Goal: Check status: Check status

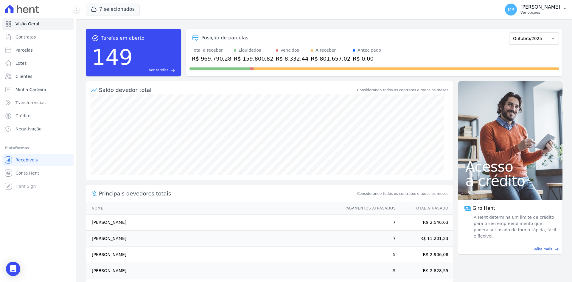
click at [542, 9] on p "[PERSON_NAME]" at bounding box center [541, 7] width 40 height 6
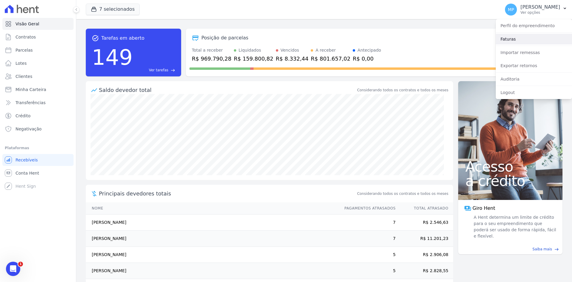
click at [518, 39] on link "Faturas" at bounding box center [534, 39] width 76 height 11
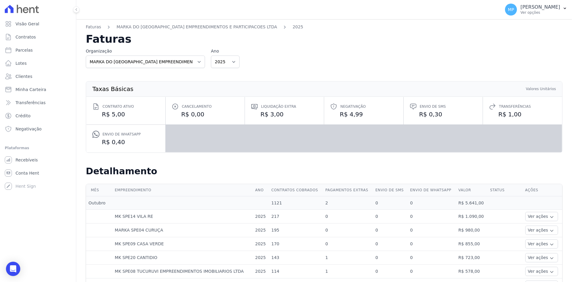
scroll to position [179, 0]
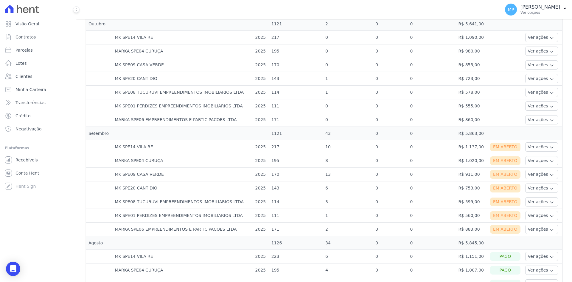
drag, startPoint x: 136, startPoint y: 144, endPoint x: 150, endPoint y: 150, distance: 15.7
click at [154, 145] on td "MK SPE14 VILA RE" at bounding box center [182, 147] width 140 height 14
drag, startPoint x: 150, startPoint y: 158, endPoint x: 150, endPoint y: 167, distance: 9.8
click at [154, 159] on td "MARKA SPE04 CURUÇA" at bounding box center [182, 161] width 140 height 14
drag, startPoint x: 150, startPoint y: 168, endPoint x: 161, endPoint y: 172, distance: 11.8
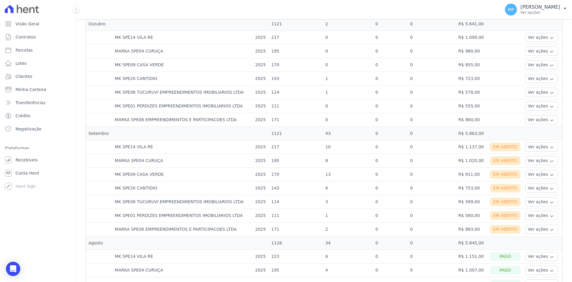
click at [163, 169] on td "MK SPE09 CASA VERDE" at bounding box center [182, 174] width 140 height 14
click at [149, 187] on td "MK SPE20 CANTIDIO" at bounding box center [182, 188] width 140 height 14
drag, startPoint x: 163, startPoint y: 200, endPoint x: 162, endPoint y: 204, distance: 3.7
click at [163, 201] on td "MK SPE08 TUCURUVI EMPREENDIMENTOS IMOBILIARIOS LTDA" at bounding box center [182, 202] width 140 height 14
drag, startPoint x: 163, startPoint y: 212, endPoint x: 167, endPoint y: 221, distance: 10.4
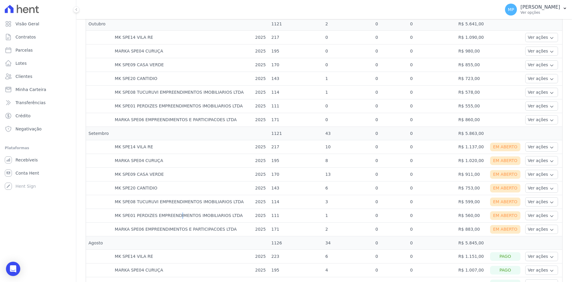
click at [165, 214] on td "MK SPE01 PERDIZES EMPREENDIMENTOS IMOBILIARIOS LTDA" at bounding box center [182, 216] width 140 height 14
drag, startPoint x: 175, startPoint y: 230, endPoint x: 211, endPoint y: 220, distance: 37.5
click at [178, 230] on td "MARKA SPE06 EMPREENDIMENTOS E PARTICIPACOES LTDA" at bounding box center [182, 229] width 140 height 14
click at [204, 228] on td "MARKA SPE06 EMPREENDIMENTOS E PARTICIPACOES LTDA" at bounding box center [182, 229] width 140 height 14
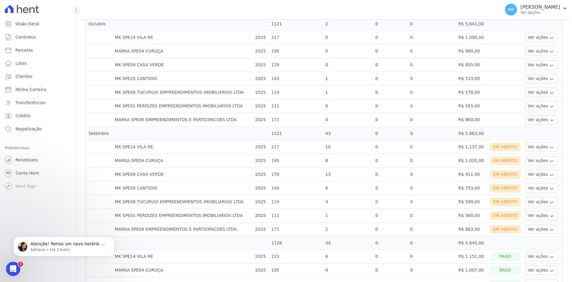
scroll to position [0, 0]
